Goal: Find specific page/section: Find specific page/section

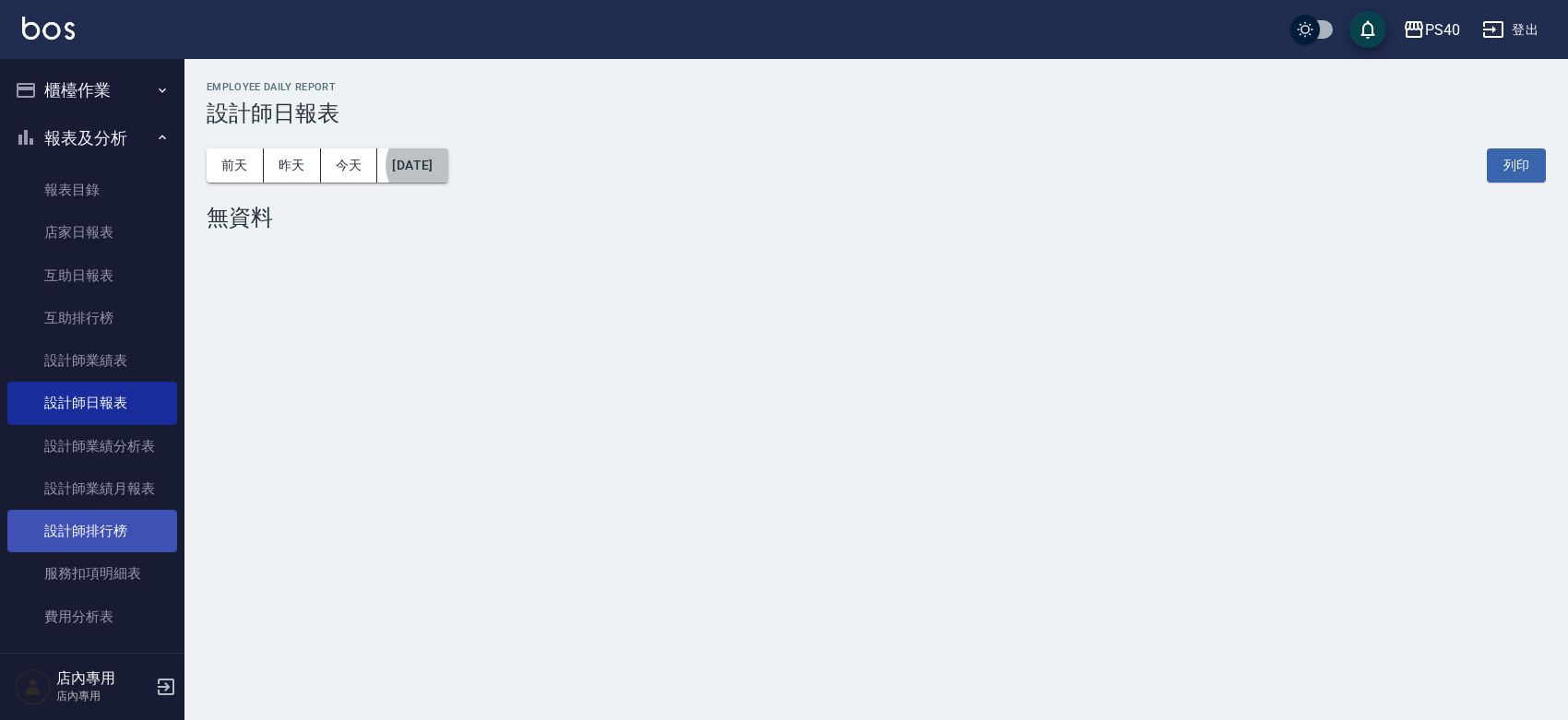
drag, startPoint x: 90, startPoint y: 533, endPoint x: 108, endPoint y: 523, distance: 20.6
click at [91, 533] on link "設計師排行榜" at bounding box center [93, 531] width 170 height 43
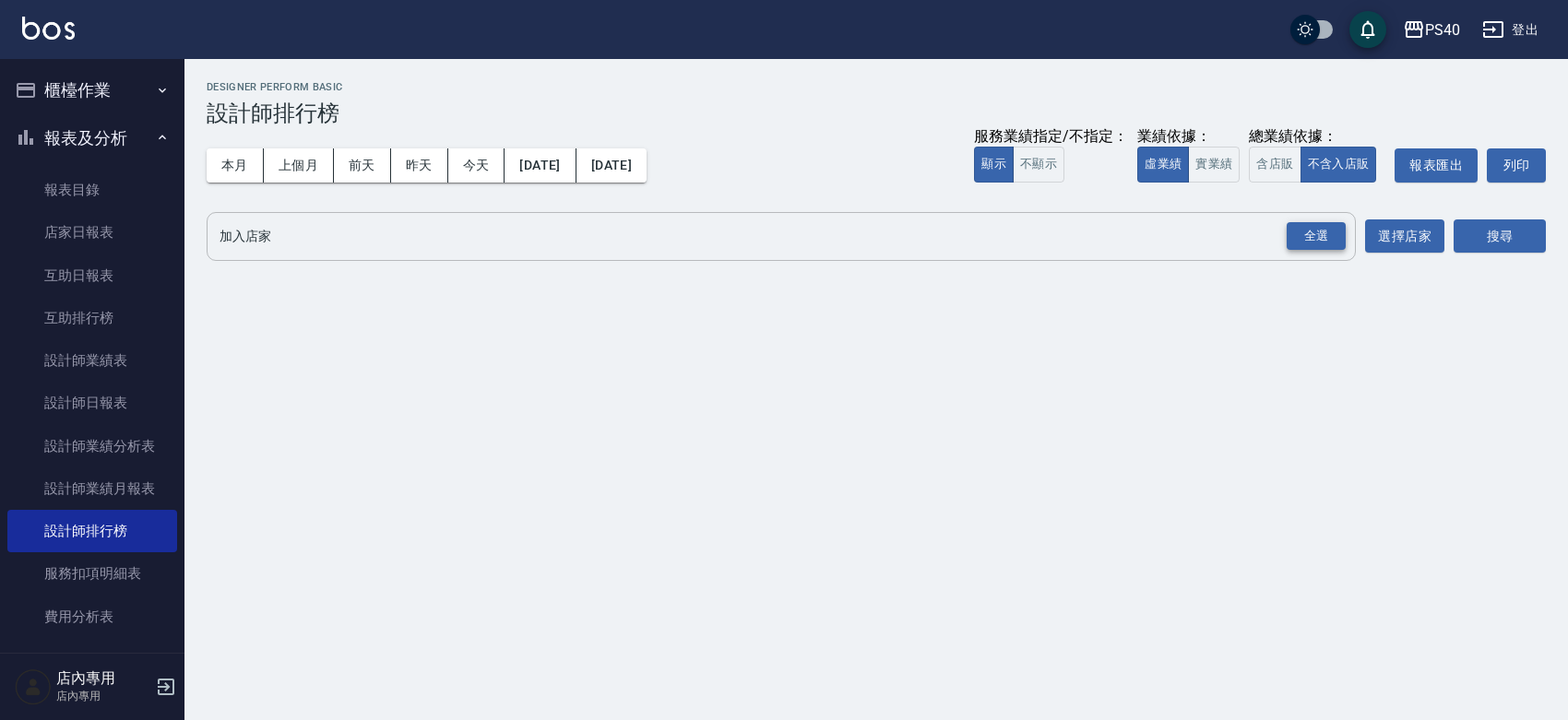
click at [1306, 241] on div "全選" at bounding box center [1317, 236] width 59 height 28
click at [1469, 227] on button "搜尋" at bounding box center [1500, 237] width 93 height 34
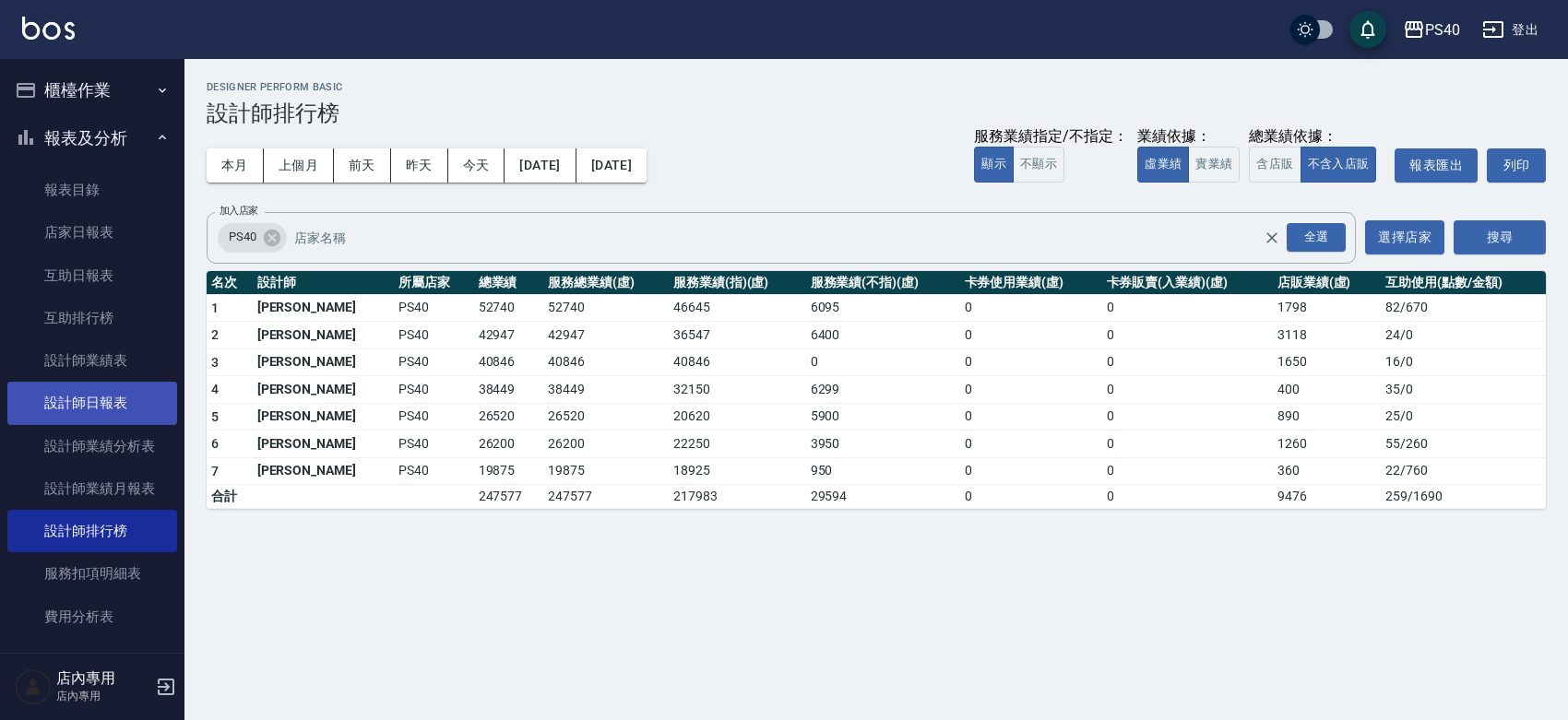
click at [95, 405] on link "設計師日報表" at bounding box center [93, 403] width 170 height 43
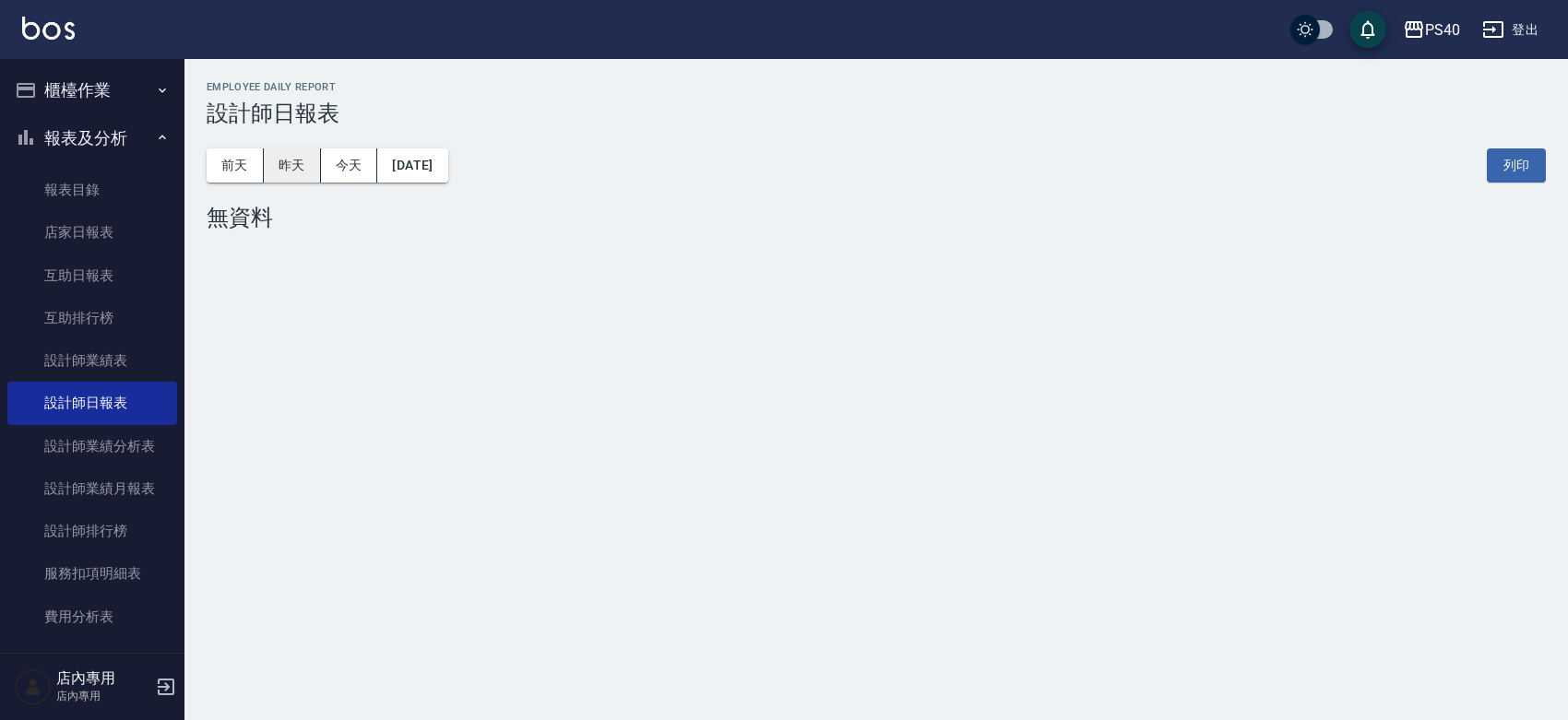
click at [290, 154] on button "昨天" at bounding box center [292, 165] width 58 height 34
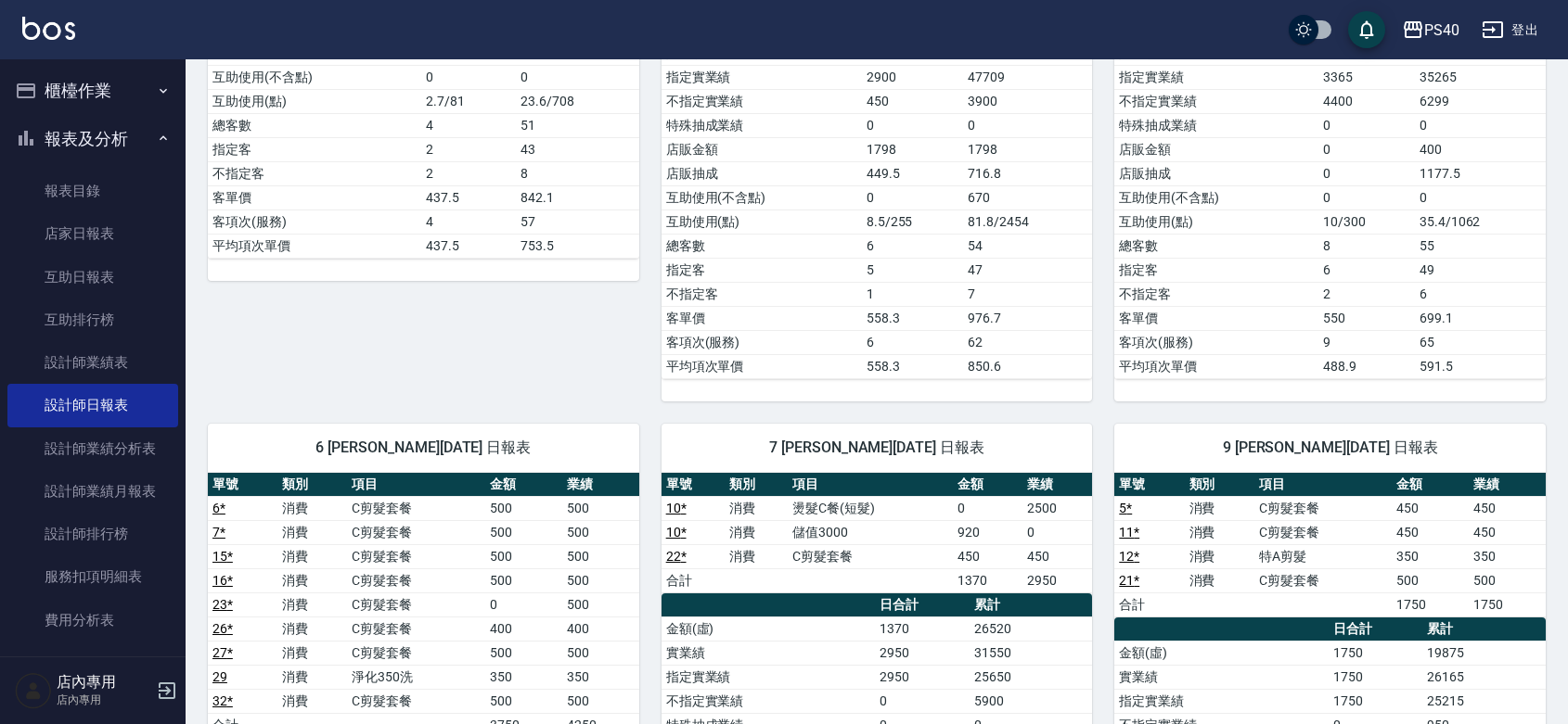
scroll to position [811, 0]
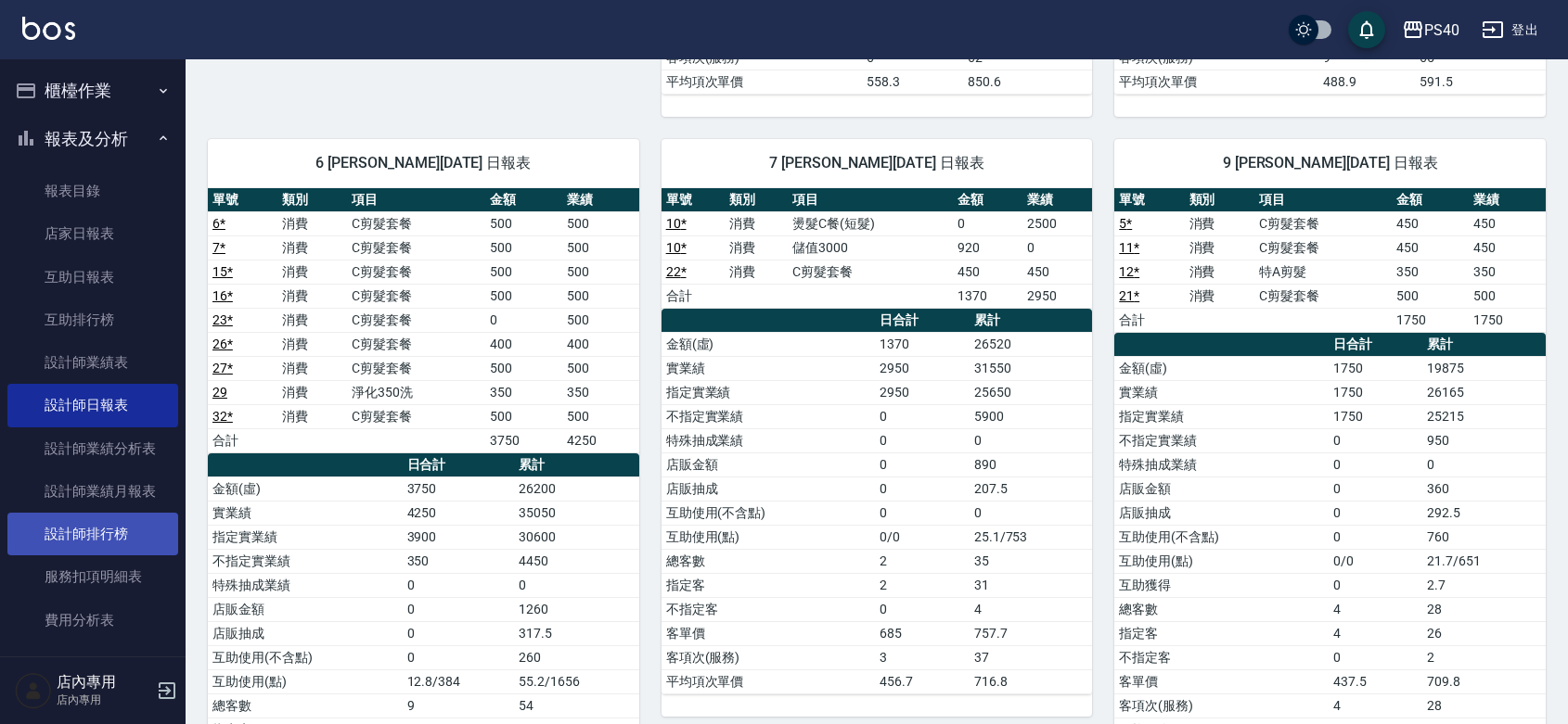
click at [109, 533] on link "設計師排行榜" at bounding box center [93, 534] width 171 height 43
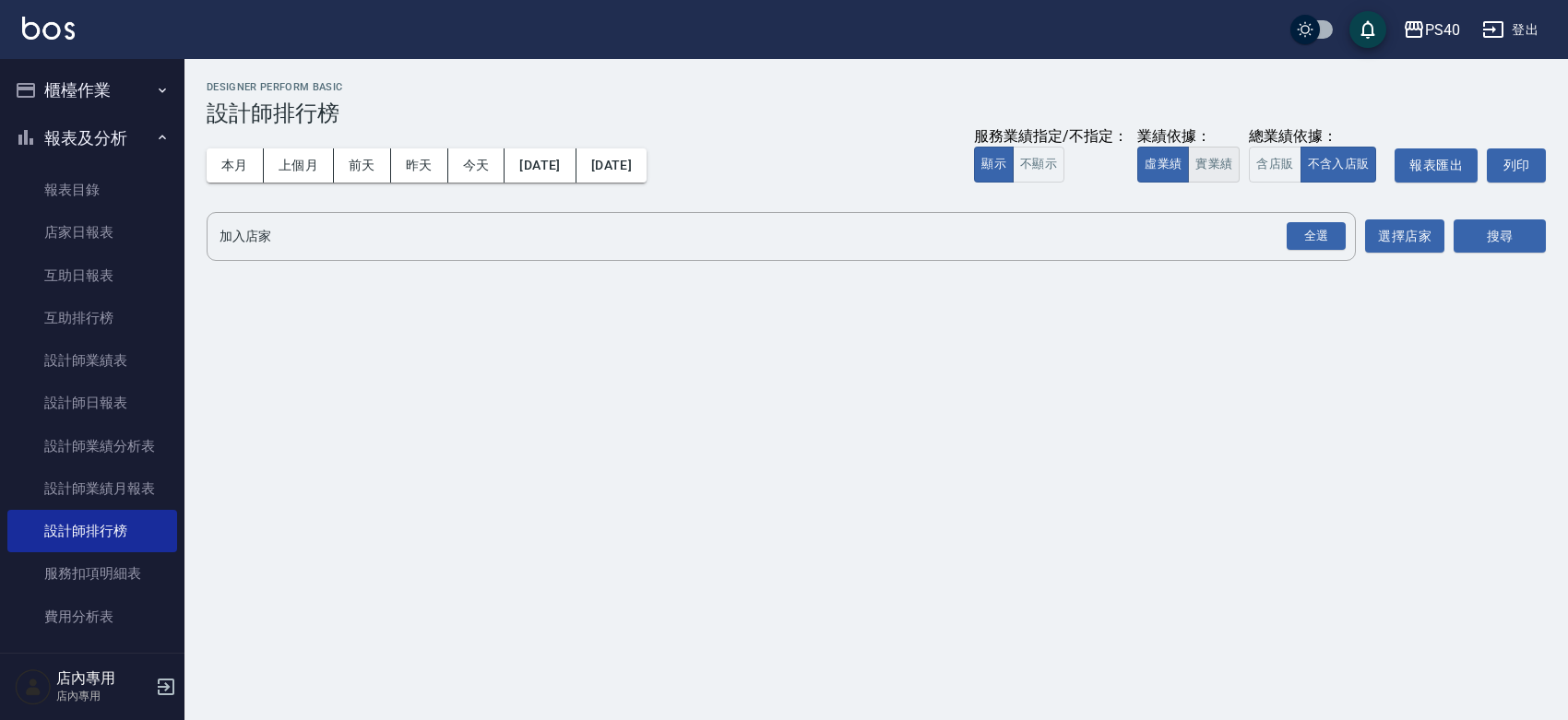
click at [1188, 178] on button "實業績" at bounding box center [1214, 164] width 52 height 36
click at [1296, 248] on div "全選" at bounding box center [1317, 236] width 59 height 28
click at [1536, 232] on button "搜尋" at bounding box center [1500, 237] width 93 height 34
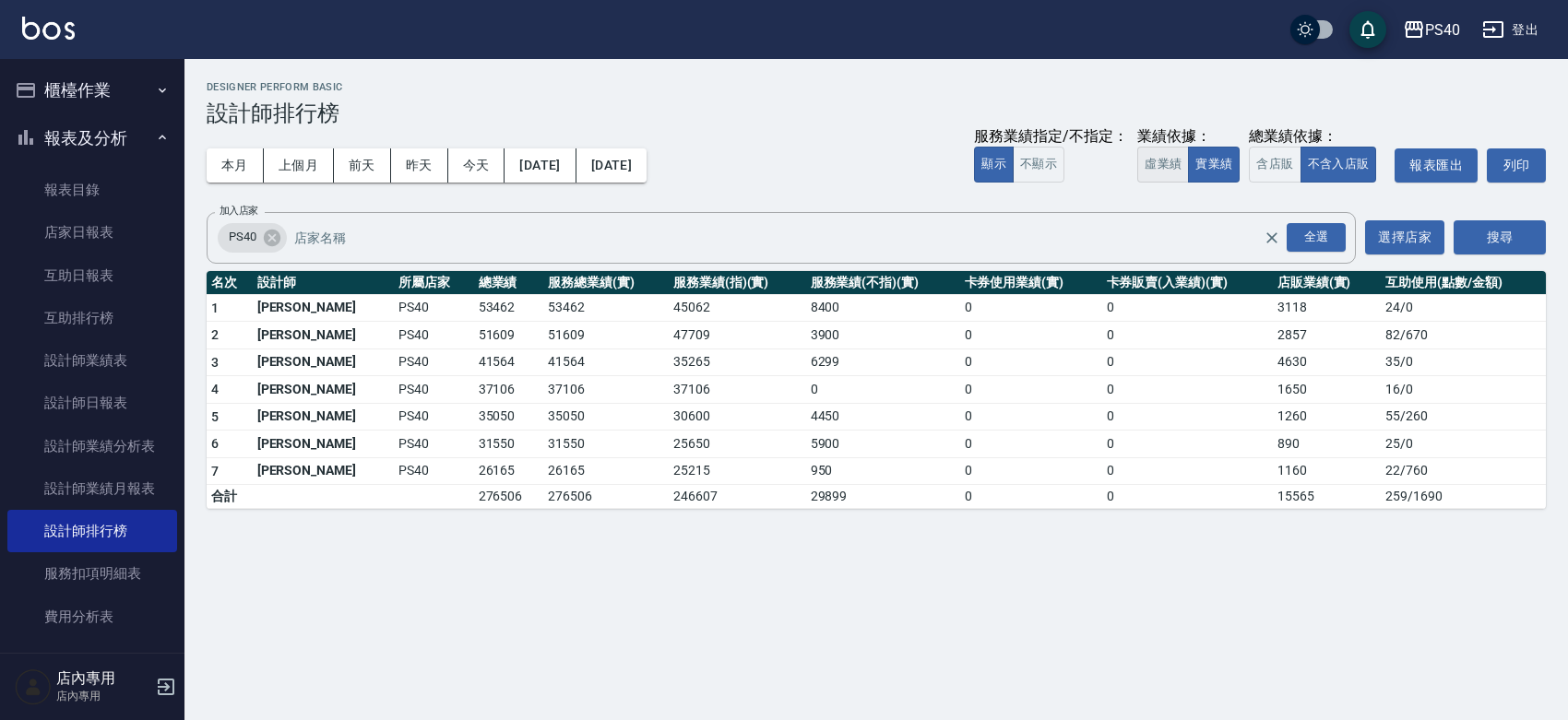
click at [1138, 159] on button "虛業績" at bounding box center [1163, 164] width 52 height 36
click at [1218, 167] on div "服務業績指定/不指定： 顯示 不顯示 業績依據： 虛業績 實業績 總業績依據： 含店販 不含入店販 報表匯出 列印" at bounding box center [1260, 165] width 572 height 34
click at [1201, 171] on button "實業績" at bounding box center [1214, 164] width 52 height 36
click at [49, 38] on img at bounding box center [48, 28] width 53 height 23
